Goal: Transaction & Acquisition: Purchase product/service

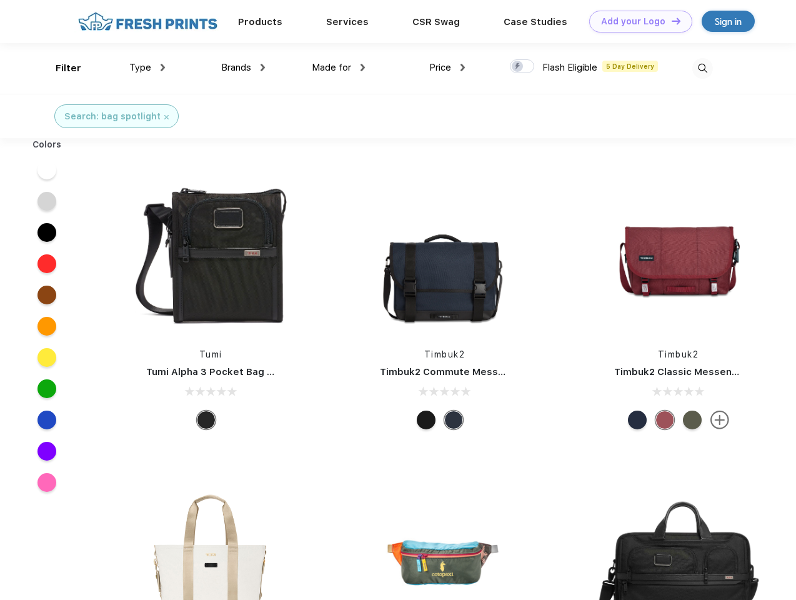
scroll to position [1, 0]
click at [636, 21] on link "Add your Logo Design Tool" at bounding box center [640, 22] width 103 height 22
click at [0, 0] on div "Design Tool" at bounding box center [0, 0] width 0 height 0
click at [670, 21] on link "Add your Logo Design Tool" at bounding box center [640, 22] width 103 height 22
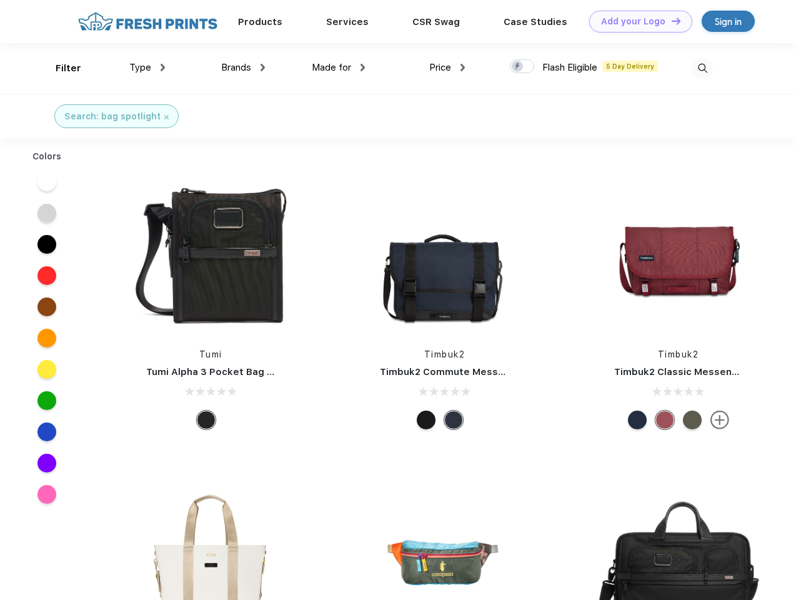
click at [60, 68] on div "Filter" at bounding box center [69, 68] width 26 height 14
click at [147, 67] on span "Type" at bounding box center [140, 67] width 22 height 11
click at [243, 67] on span "Brands" at bounding box center [236, 67] width 30 height 11
click at [339, 67] on span "Made for" at bounding box center [331, 67] width 39 height 11
click at [447, 67] on span "Price" at bounding box center [440, 67] width 22 height 11
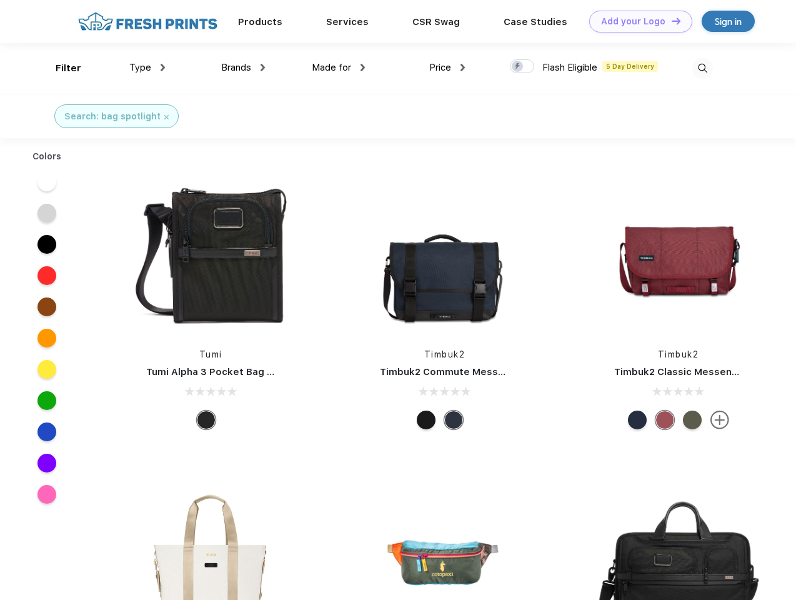
click at [522, 67] on div at bounding box center [522, 66] width 24 height 14
click at [518, 67] on input "checkbox" at bounding box center [514, 63] width 8 height 8
click at [702, 68] on img at bounding box center [702, 68] width 21 height 21
